Goal: Information Seeking & Learning: Check status

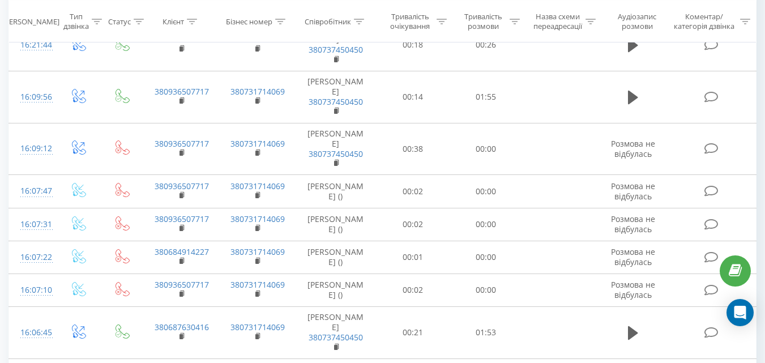
scroll to position [289, 0]
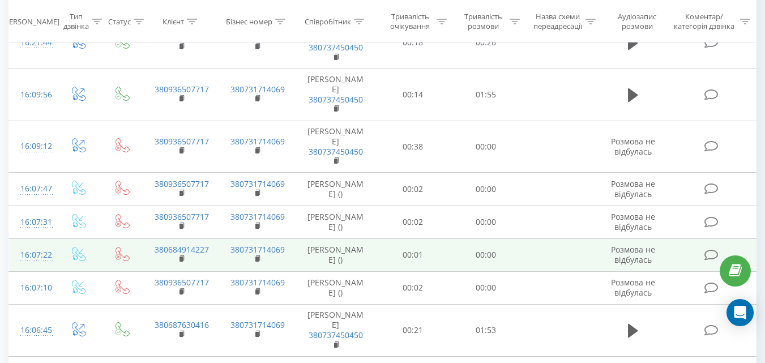
click at [413, 248] on td "00:01" at bounding box center [413, 254] width 73 height 33
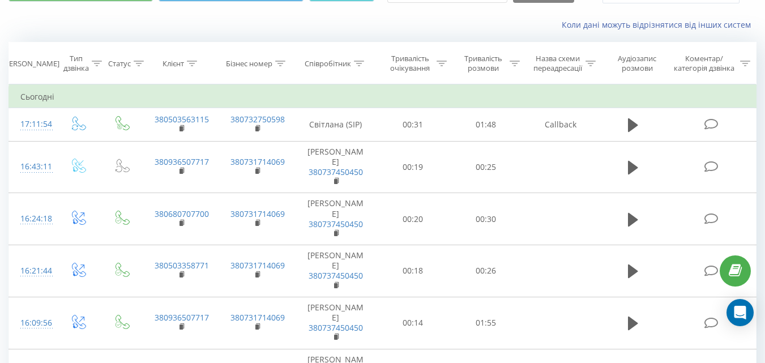
scroll to position [63, 0]
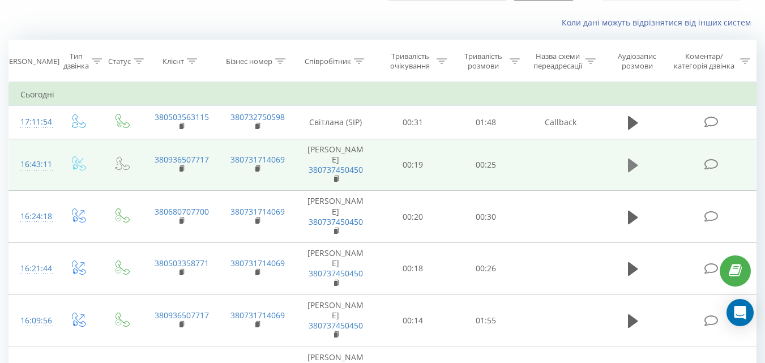
click at [635, 161] on icon at bounding box center [633, 165] width 10 height 16
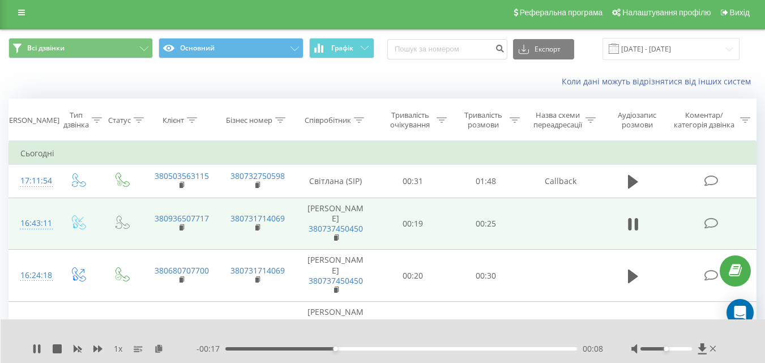
scroll to position [0, 0]
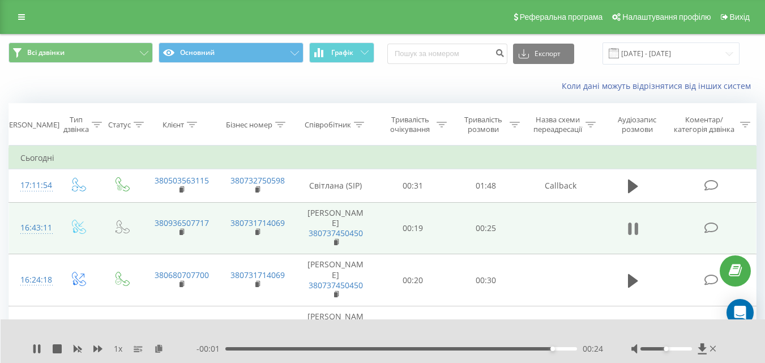
click at [635, 228] on icon at bounding box center [636, 229] width 3 height 12
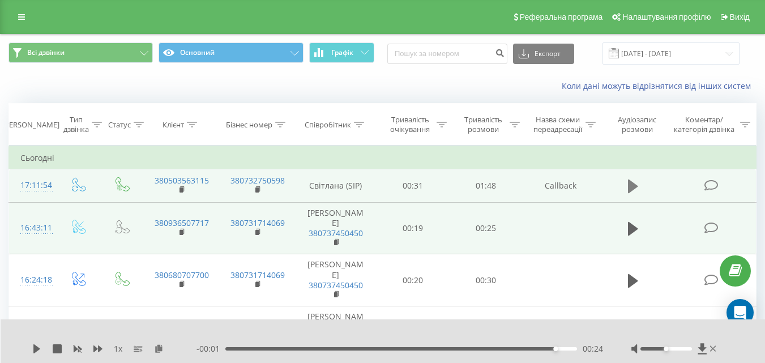
click at [633, 182] on icon at bounding box center [633, 187] width 10 height 14
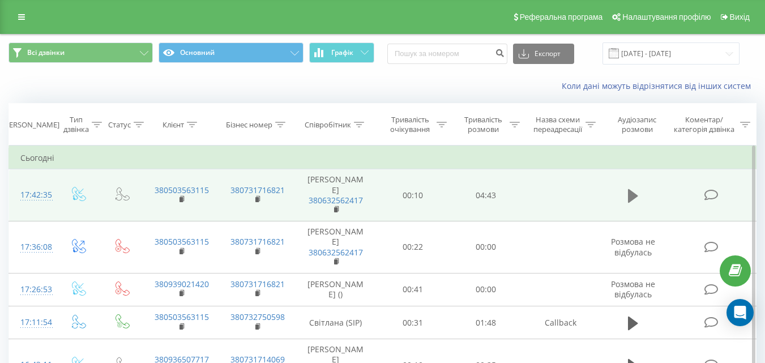
click at [637, 192] on icon at bounding box center [633, 196] width 10 height 16
